Goal: Download file/media

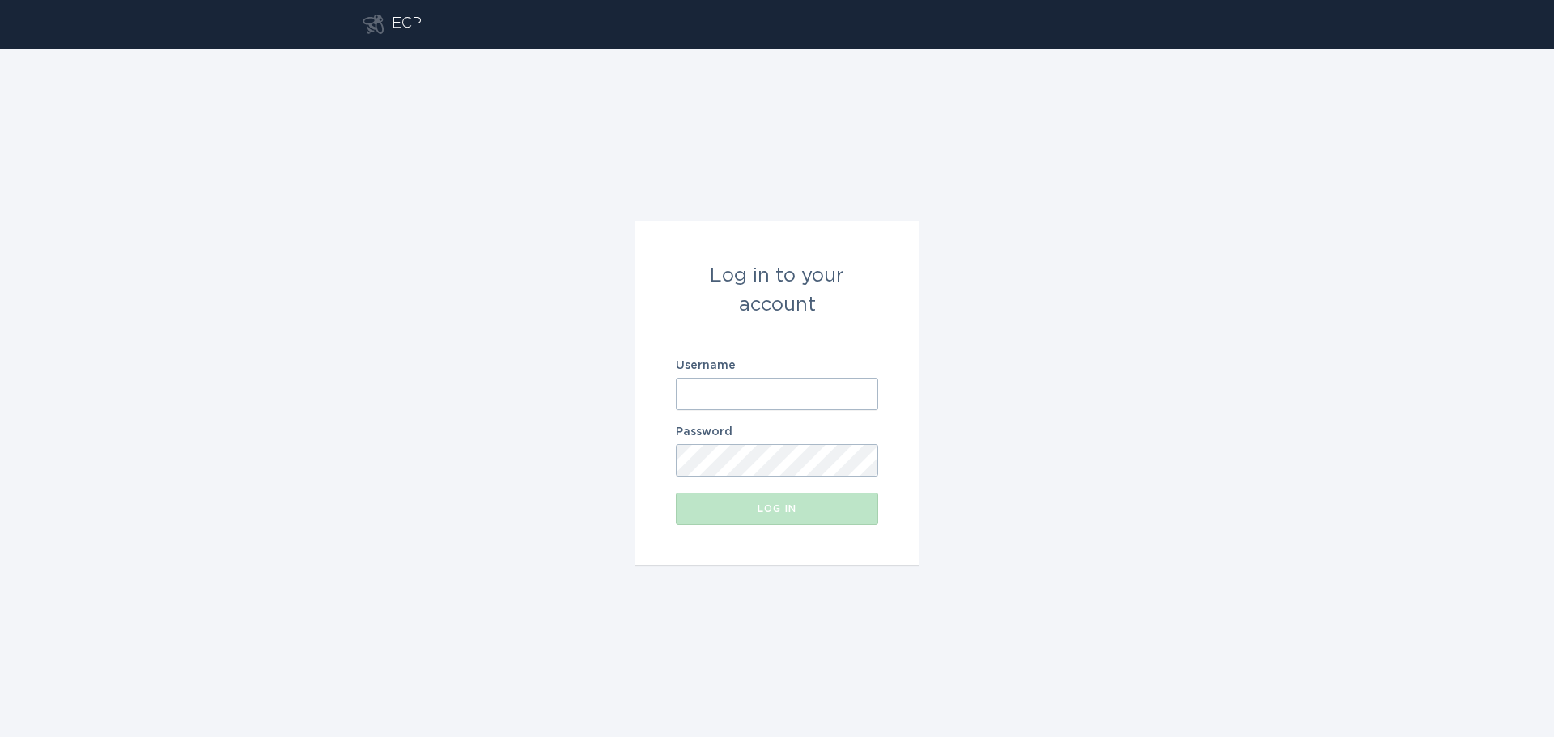
type input "[EMAIL_ADDRESS][DOMAIN_NAME]"
click at [730, 517] on button "Log in" at bounding box center [777, 509] width 202 height 32
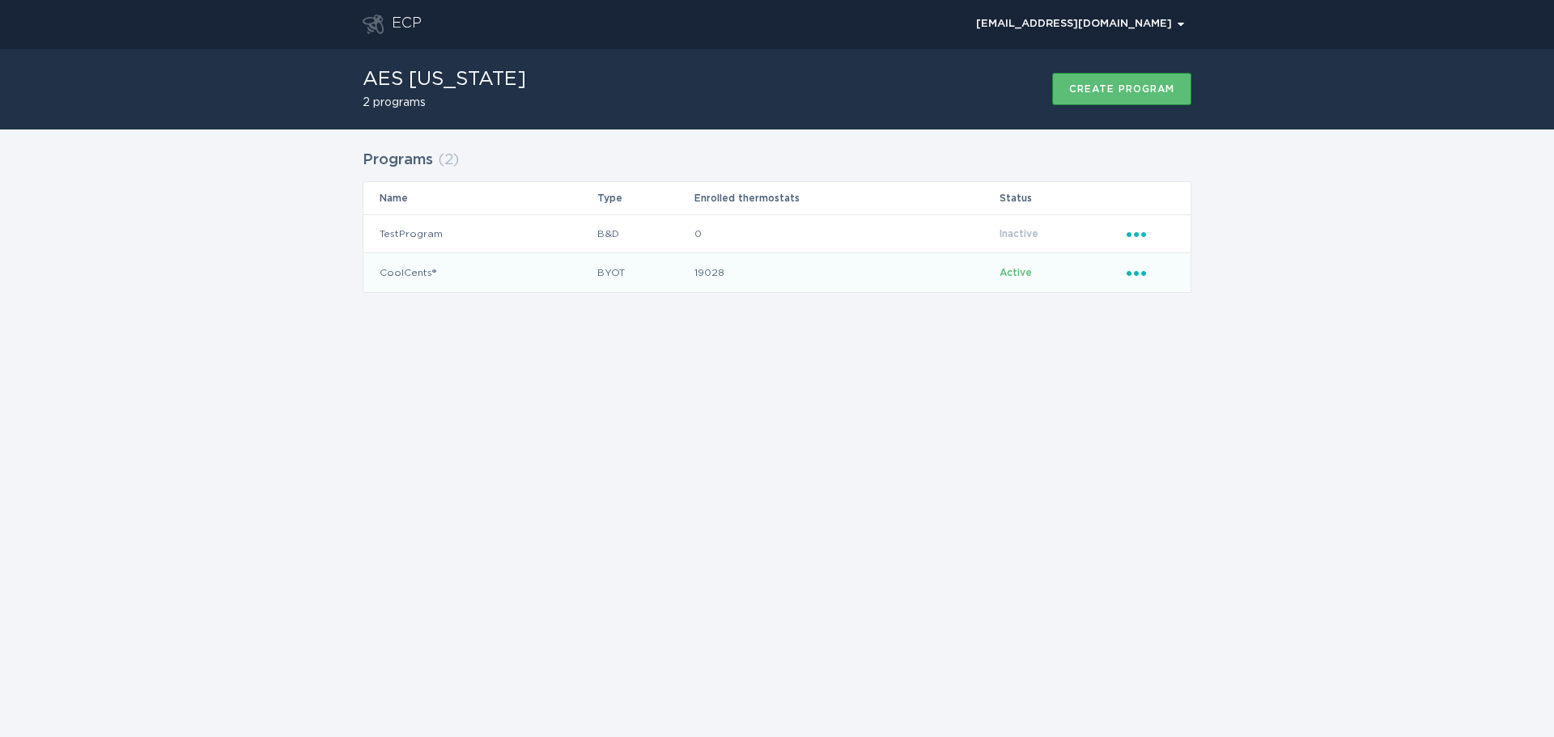
click at [1135, 275] on icon "Popover menu" at bounding box center [1135, 273] width 19 height 5
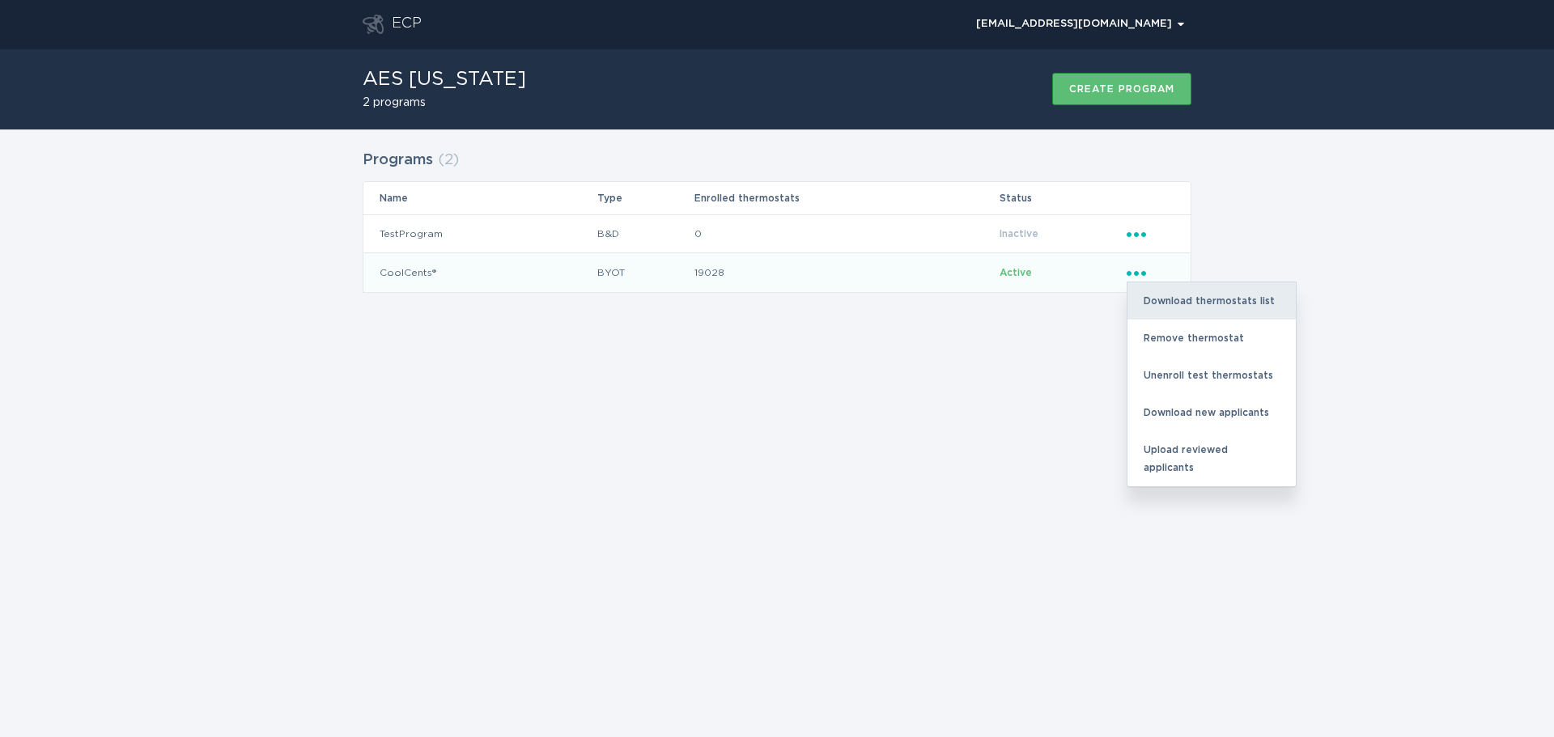
click at [1148, 314] on div "Download thermostats list" at bounding box center [1211, 300] width 168 height 37
click at [1199, 299] on div "Download thermostats list" at bounding box center [1211, 300] width 168 height 37
click at [1245, 297] on div "Download thermostats list" at bounding box center [1211, 300] width 168 height 37
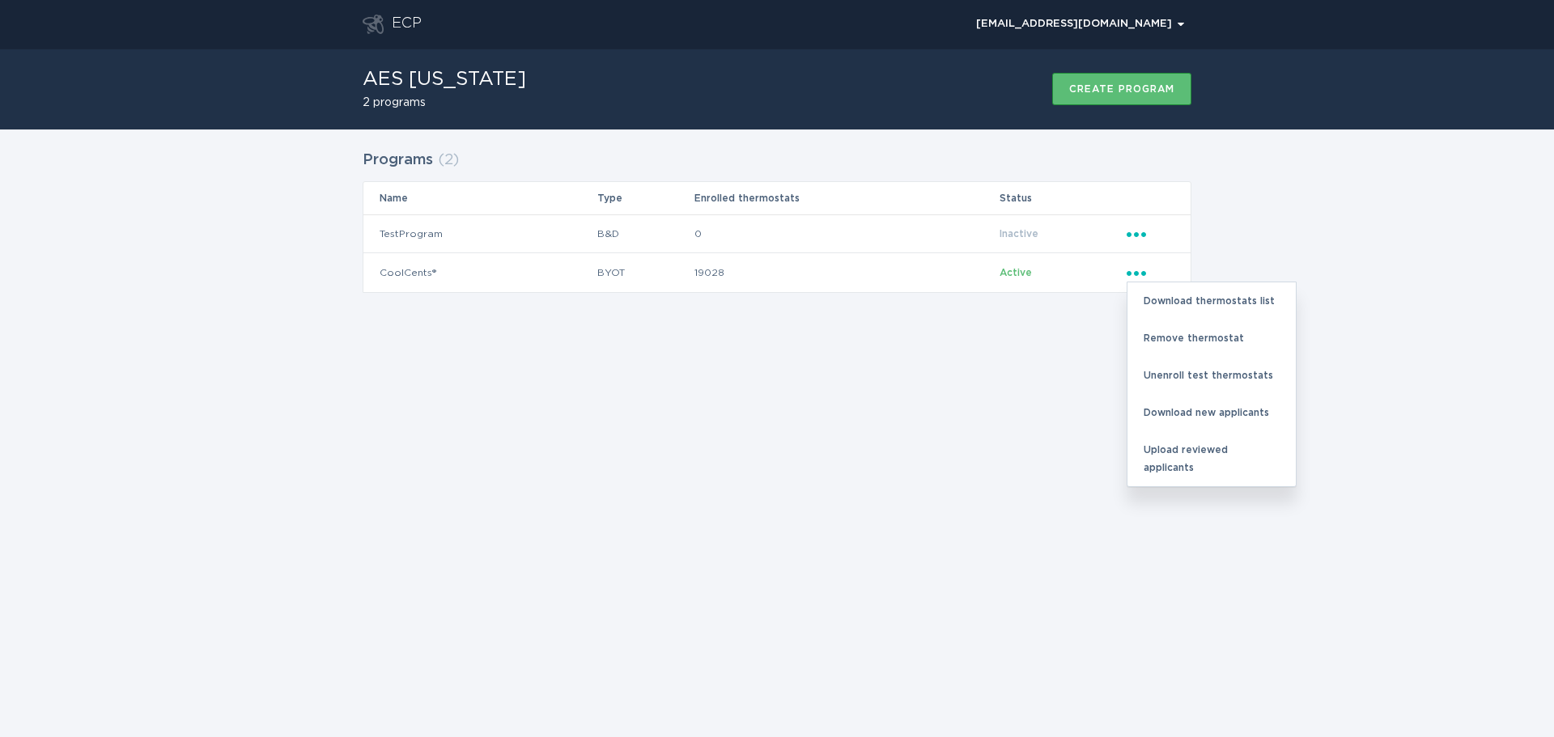
click at [333, 397] on div "ECP [EMAIL_ADDRESS][DOMAIN_NAME] Chevron AES [US_STATE] 2 programs Create progr…" at bounding box center [777, 368] width 1554 height 737
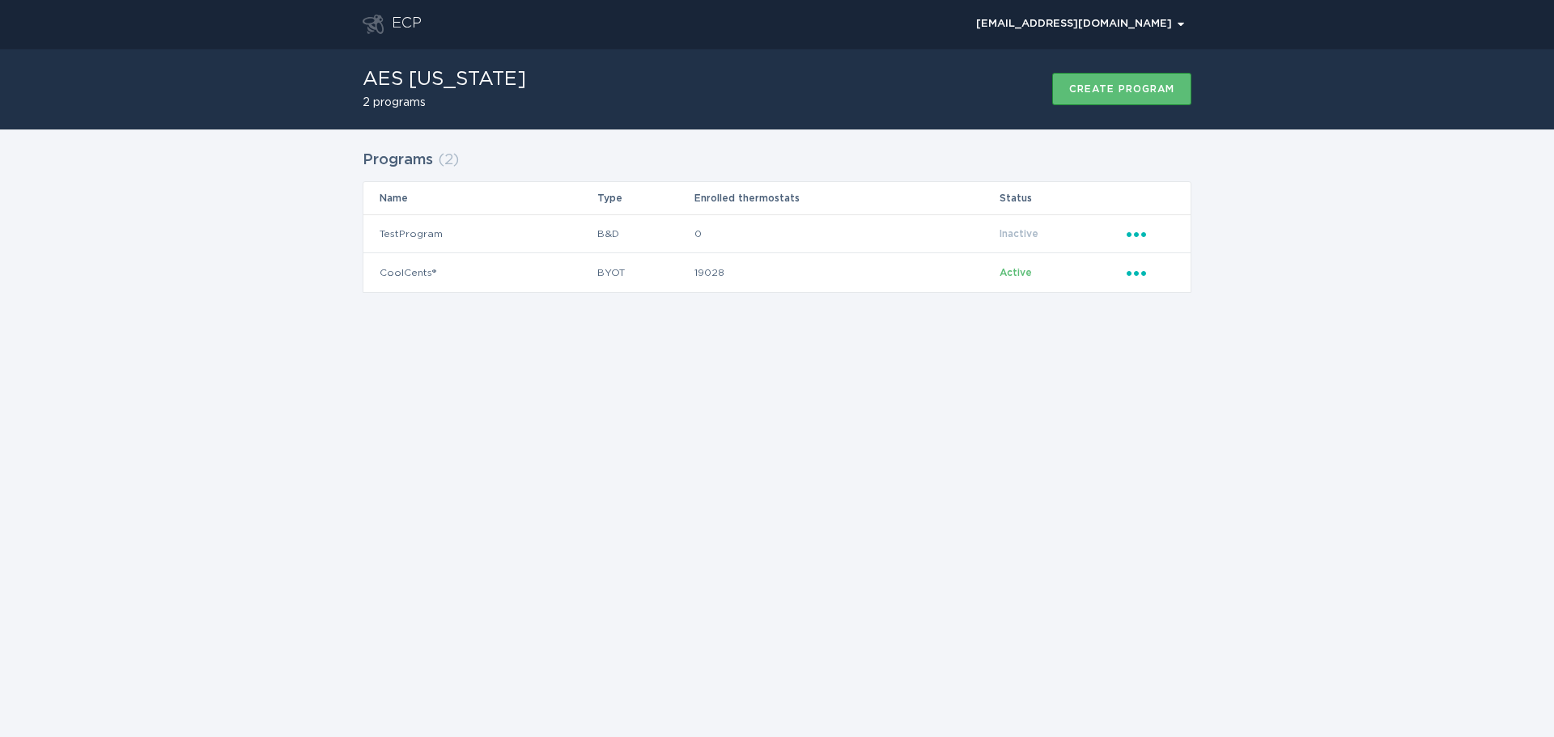
click at [622, 506] on div "ECP [EMAIL_ADDRESS][DOMAIN_NAME] Chevron AES [US_STATE] 2 programs Create progr…" at bounding box center [777, 368] width 1554 height 737
